Goal: Communication & Community: Answer question/provide support

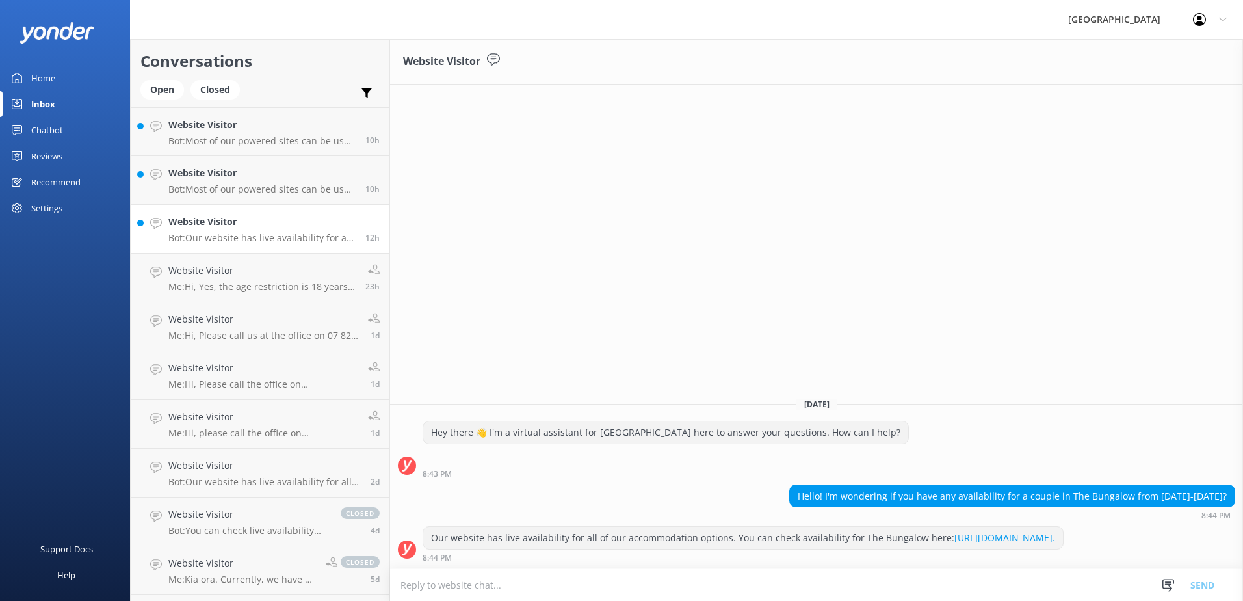
click at [473, 579] on textarea at bounding box center [816, 585] width 853 height 32
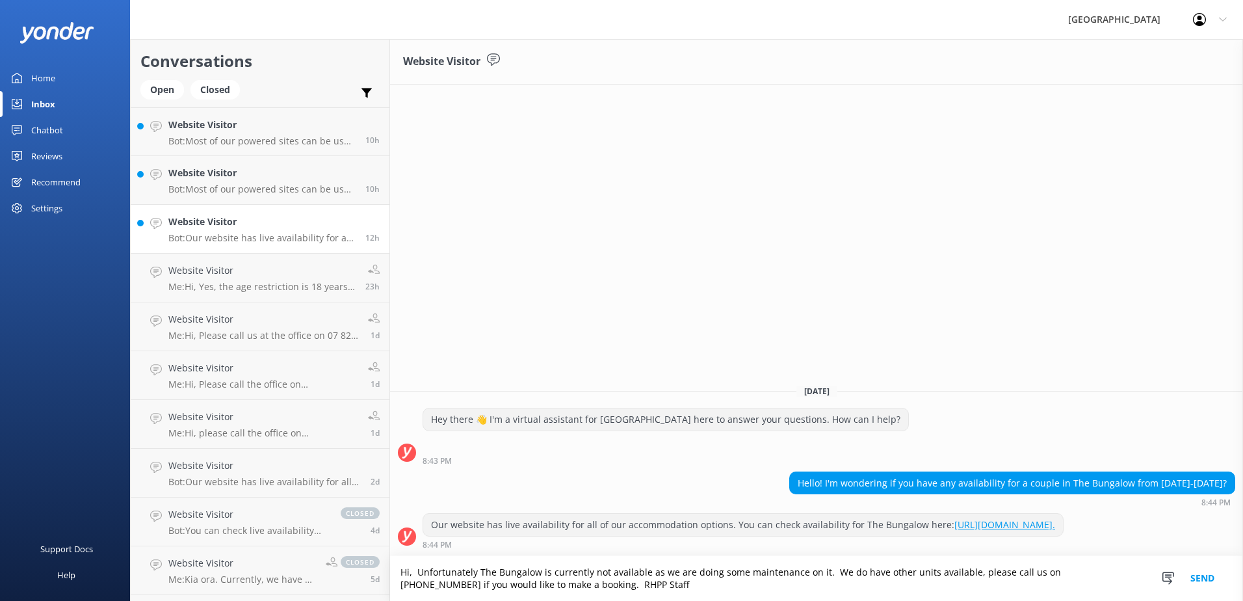
type textarea "Hi, Unfortunately The Bungalow is currently not available as we are doing some …"
click at [1198, 575] on button "Send" at bounding box center [1202, 578] width 49 height 45
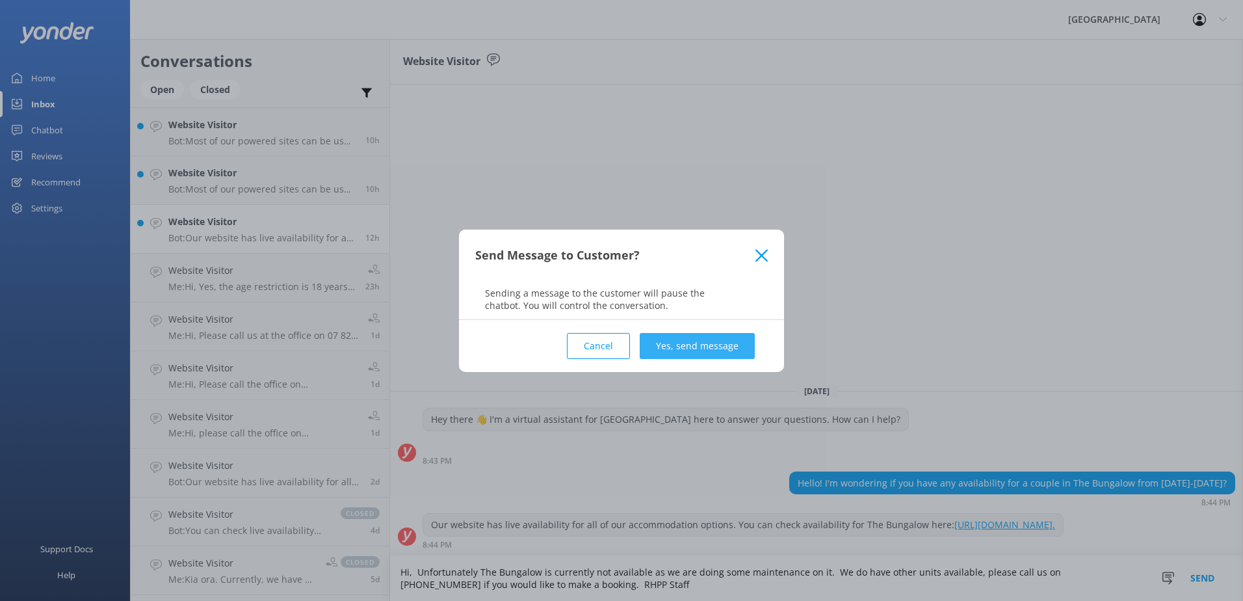
click at [686, 349] on button "Yes, send message" at bounding box center [697, 346] width 115 height 26
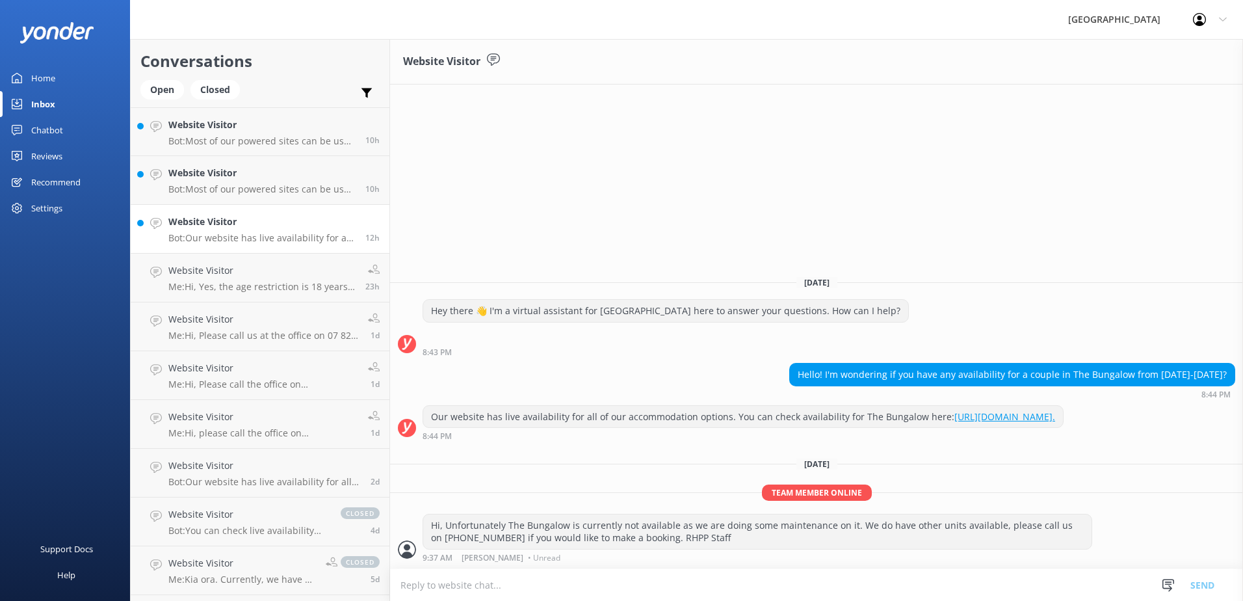
click at [244, 222] on h4 "Website Visitor" at bounding box center [261, 222] width 187 height 14
click at [230, 187] on p "Bot: Most of our powered sites can be used for campervans, caravans, and tents." at bounding box center [261, 189] width 187 height 12
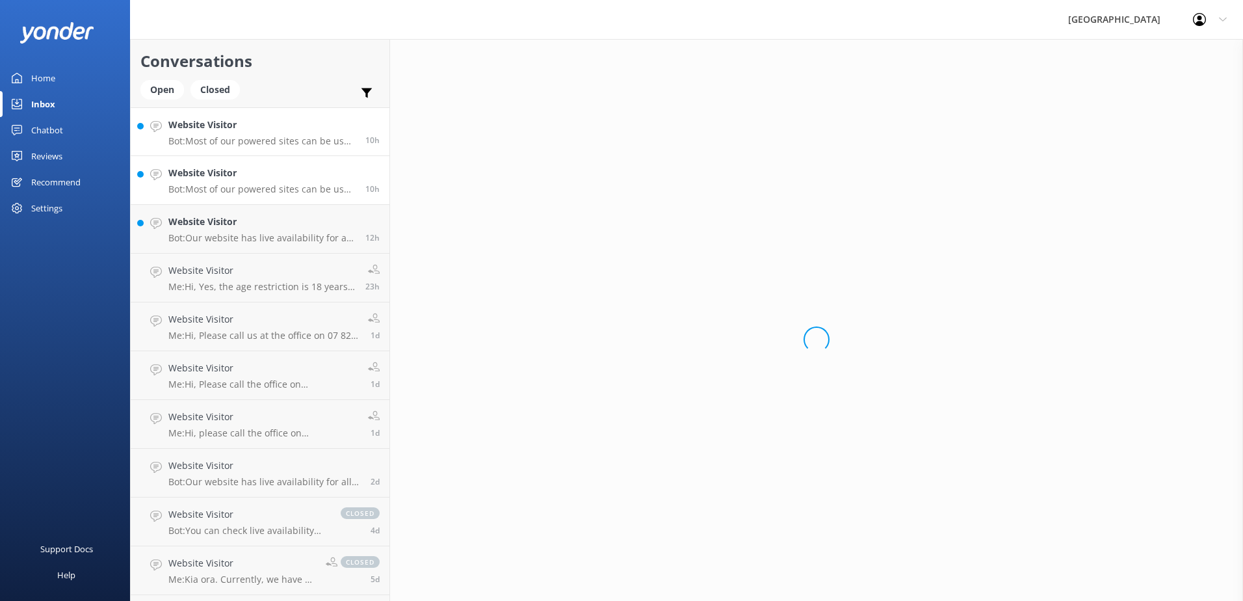
click at [227, 143] on p "Bot: Most of our powered sites can be used for campervans, caravans, and tents." at bounding box center [261, 141] width 187 height 12
